Goal: Task Accomplishment & Management: Manage account settings

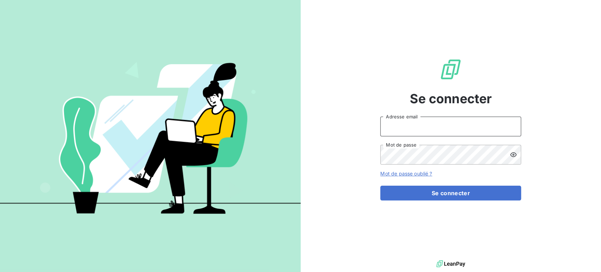
type input "recouvrement@serpe.fr"
click at [477, 128] on input "recouvrement@serpe.fr" at bounding box center [450, 126] width 141 height 20
click at [452, 125] on input "recouvrement@serpe.fr" at bounding box center [450, 126] width 141 height 20
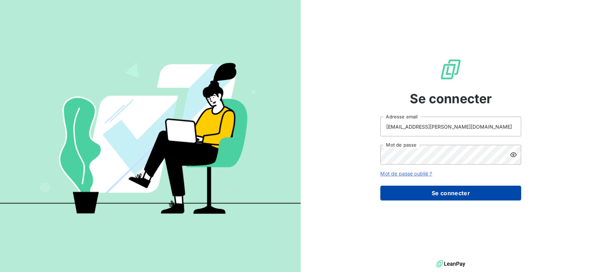
click at [392, 192] on button "Se connecter" at bounding box center [450, 192] width 141 height 15
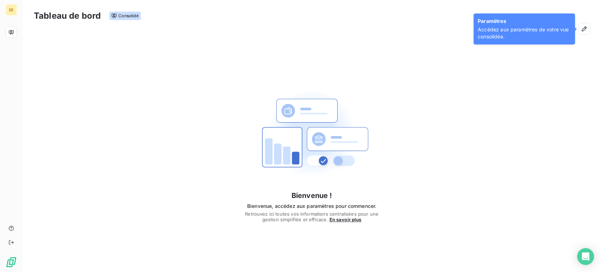
click at [124, 15] on span "Consolidé" at bounding box center [124, 16] width 31 height 8
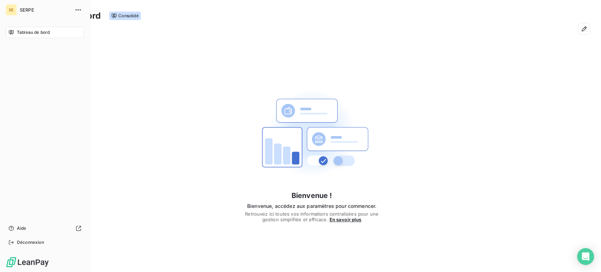
click at [25, 28] on div "Tableau de bord" at bounding box center [45, 32] width 78 height 11
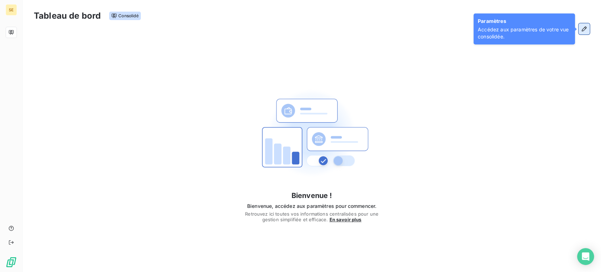
click at [584, 28] on icon "button" at bounding box center [583, 28] width 7 height 7
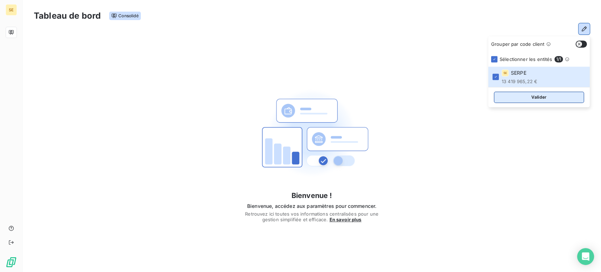
click at [522, 95] on button "Valider" at bounding box center [539, 96] width 90 height 11
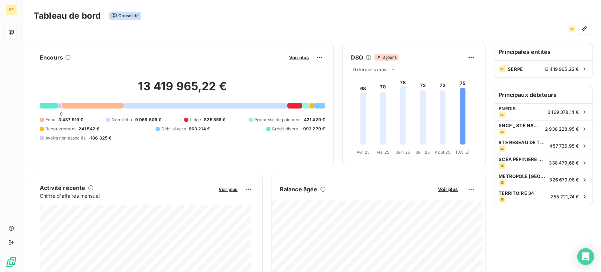
click at [198, 15] on div "Tableau de bord Consolidé" at bounding box center [312, 15] width 556 height 15
click at [580, 26] on icon "button" at bounding box center [583, 28] width 7 height 7
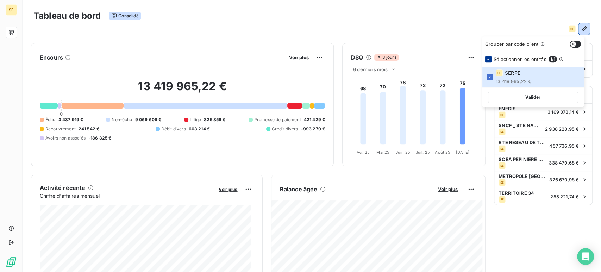
click at [487, 58] on icon at bounding box center [488, 59] width 4 height 4
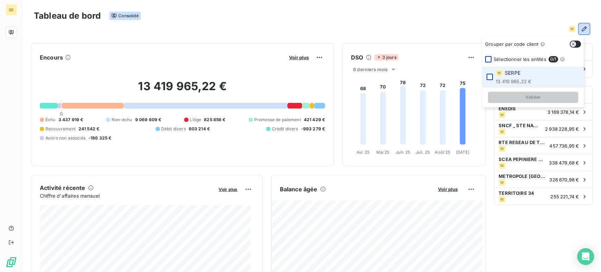
click at [490, 79] on div at bounding box center [489, 77] width 6 height 6
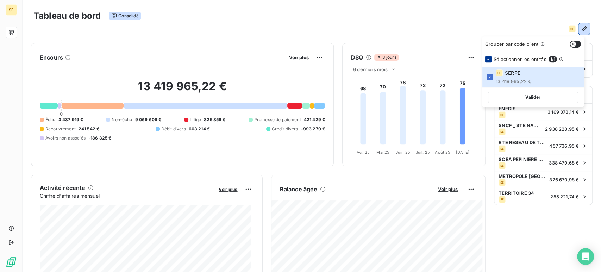
click at [576, 43] on button "button" at bounding box center [574, 43] width 11 height 7
click at [565, 98] on button "Valider" at bounding box center [533, 96] width 90 height 11
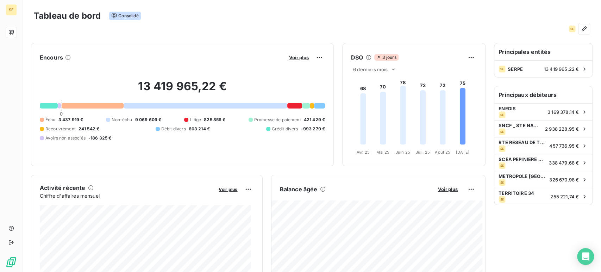
click at [120, 28] on div "SE" at bounding box center [312, 28] width 556 height 11
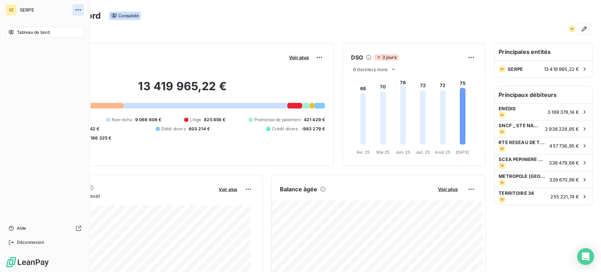
click at [77, 11] on icon "button" at bounding box center [78, 9] width 7 height 7
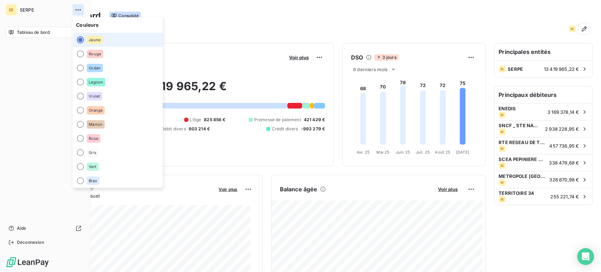
click at [77, 11] on icon "button" at bounding box center [78, 9] width 7 height 7
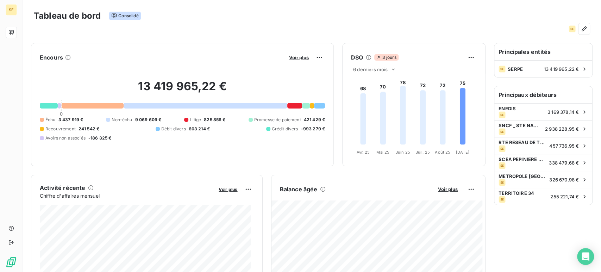
scroll to position [40, 0]
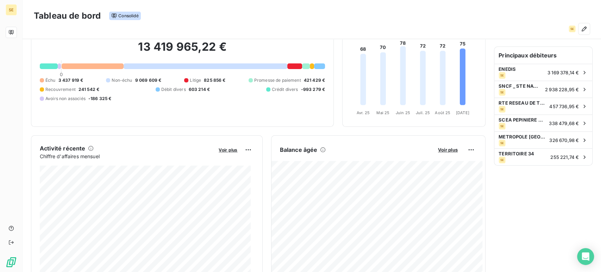
click at [75, 68] on div at bounding box center [93, 66] width 62 height 6
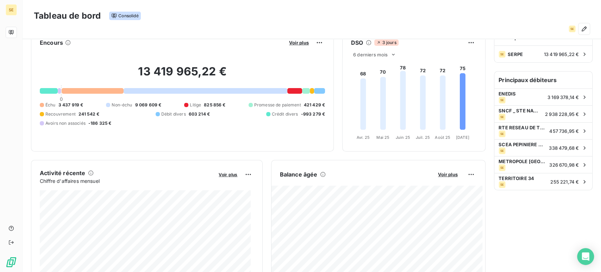
scroll to position [0, 0]
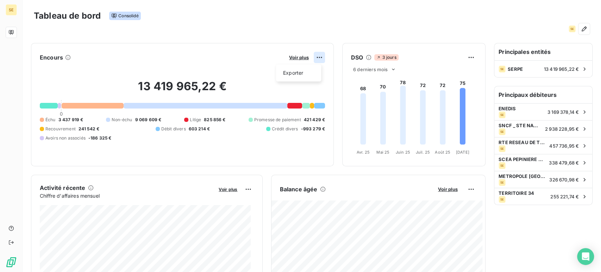
click at [314, 55] on html "SE Tableau de bord Consolidé SE Encours Voir plus Exporter 13 419 965,22 € 0 Éc…" at bounding box center [300, 136] width 601 height 272
click at [291, 56] on html "SE Tableau de bord Consolidé SE Encours Voir plus Exporter 13 419 965,22 € 0 Éc…" at bounding box center [300, 136] width 601 height 272
click at [346, 13] on div "Tableau de bord Consolidé" at bounding box center [312, 15] width 556 height 15
click at [581, 30] on icon "button" at bounding box center [583, 28] width 7 height 7
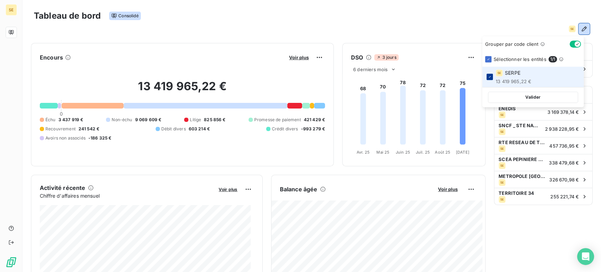
click at [490, 78] on icon at bounding box center [489, 77] width 4 height 4
click at [572, 43] on button "button" at bounding box center [574, 43] width 11 height 7
click at [248, 24] on div "SE" at bounding box center [312, 28] width 556 height 11
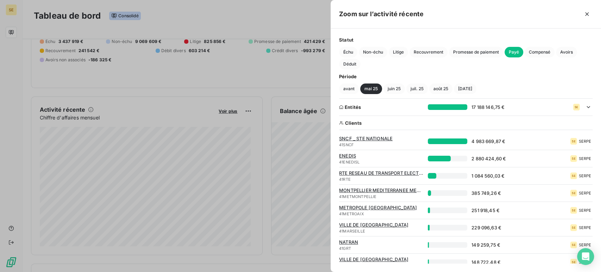
click at [359, 136] on span "SNCF _ STE NATIONALE" at bounding box center [381, 138] width 84 height 6
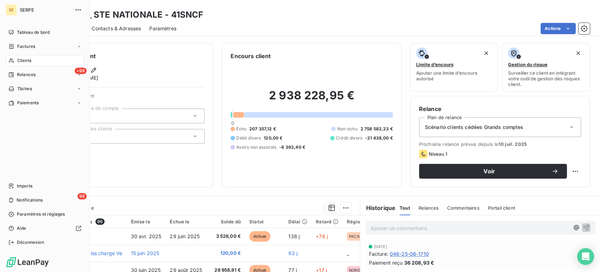
click at [33, 58] on div "Clients" at bounding box center [45, 60] width 78 height 11
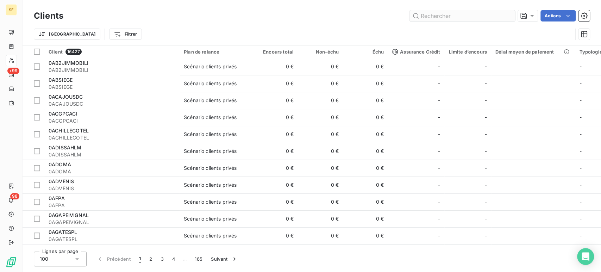
click at [448, 12] on input "text" at bounding box center [462, 15] width 106 height 11
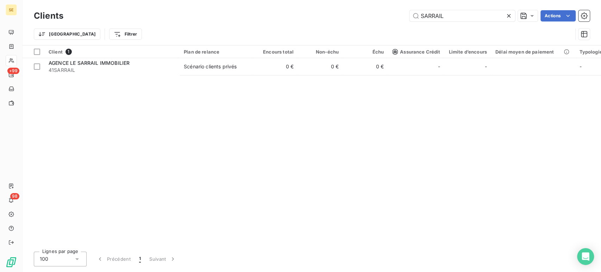
drag, startPoint x: 447, startPoint y: 14, endPoint x: 397, endPoint y: 27, distance: 51.1
click at [397, 27] on div "Clients SARRAIL Actions Trier Filtrer" at bounding box center [312, 26] width 556 height 37
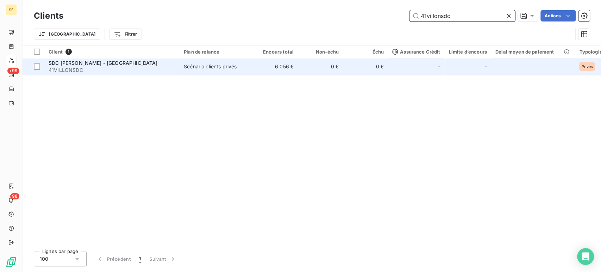
type input "41villonsdc"
click at [84, 66] on span "41VILLONSDC" at bounding box center [112, 69] width 127 height 7
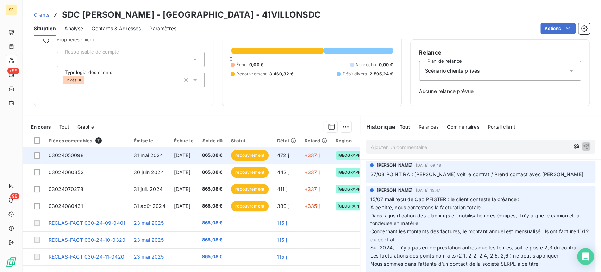
scroll to position [75, 0]
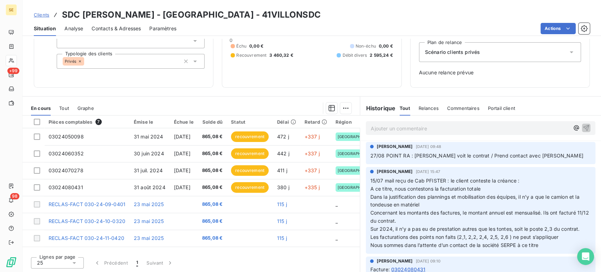
drag, startPoint x: 389, startPoint y: 163, endPoint x: 360, endPoint y: 157, distance: 29.9
click at [360, 157] on div "[PERSON_NAME] [DATE] 09:48 27/08 POINT RA : [PERSON_NAME] voit le contrat / Pre…" at bounding box center [480, 152] width 241 height 25
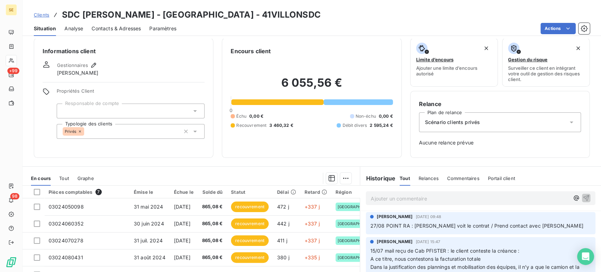
scroll to position [0, 0]
